Goal: Check status: Check status

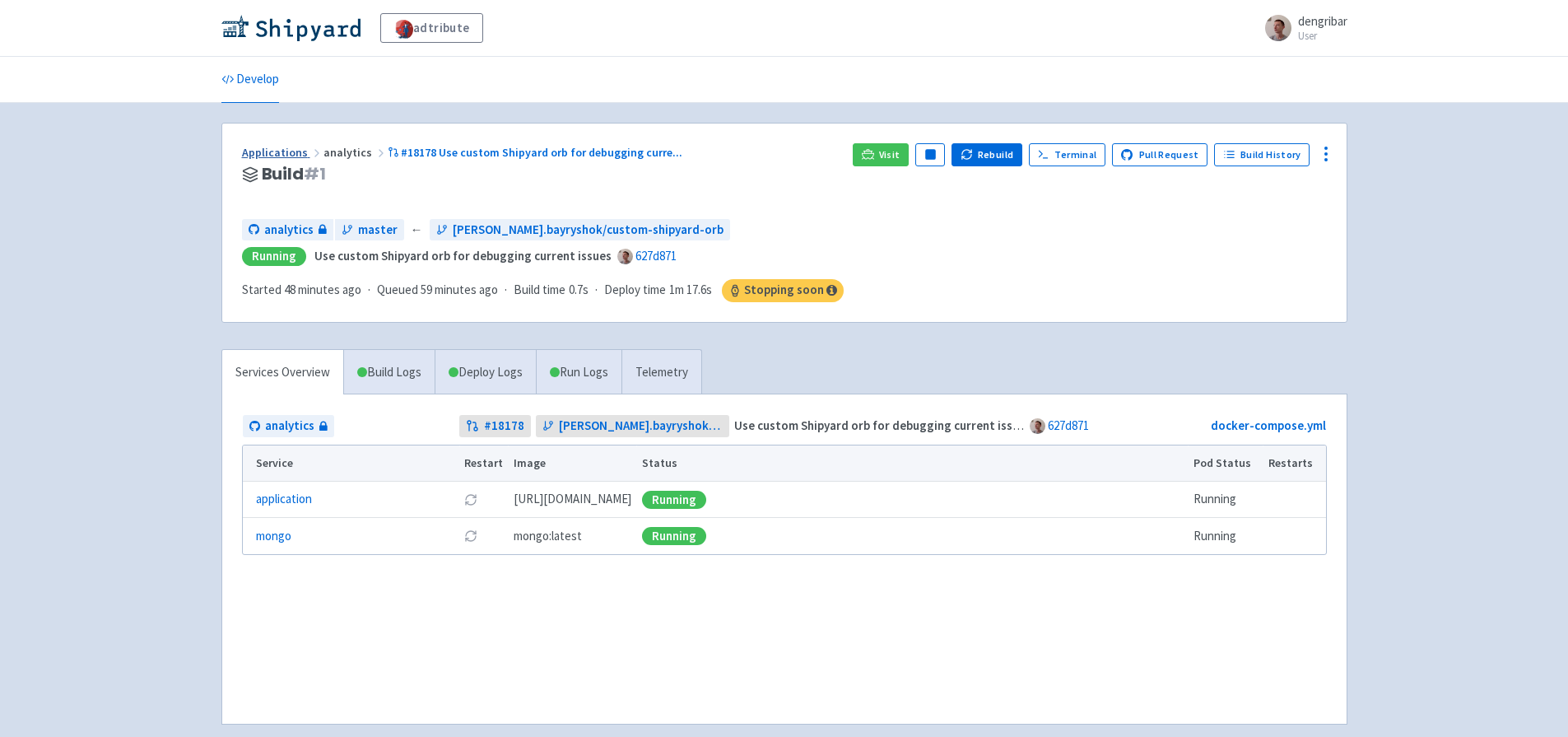
click at [261, 156] on link "Applications" at bounding box center [282, 151] width 81 height 14
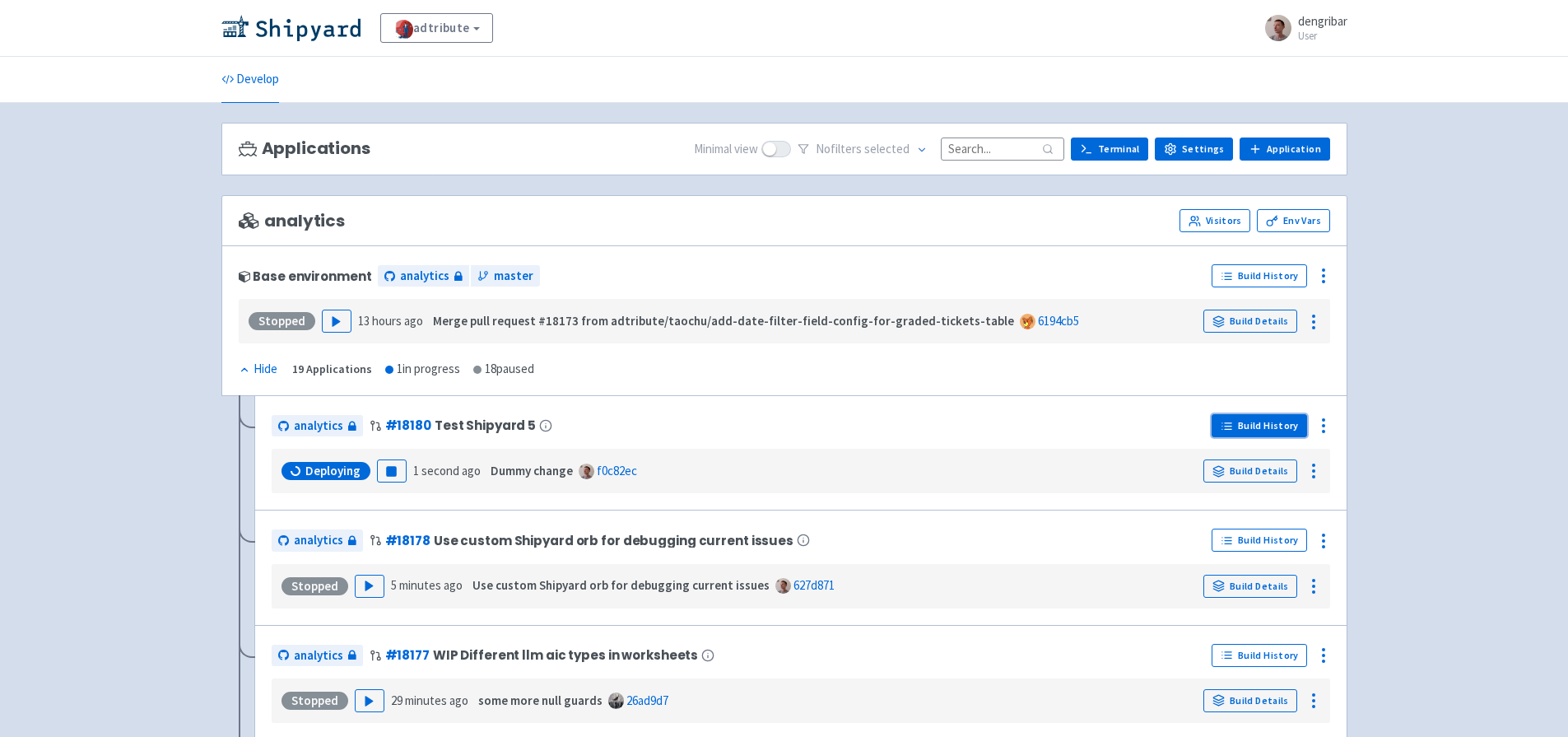
click at [1276, 426] on link "Build History" at bounding box center [1260, 426] width 96 height 23
